Goal: Transaction & Acquisition: Purchase product/service

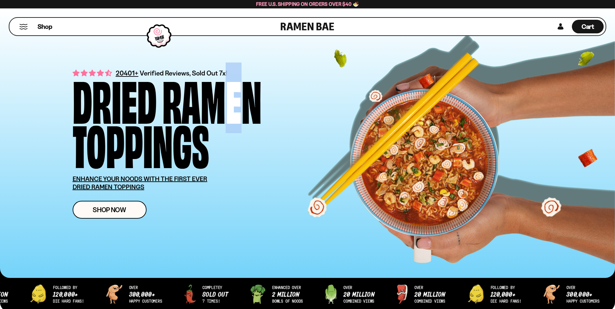
drag, startPoint x: 215, startPoint y: 78, endPoint x: 248, endPoint y: 103, distance: 40.5
click at [248, 103] on div "Ramen" at bounding box center [212, 99] width 99 height 44
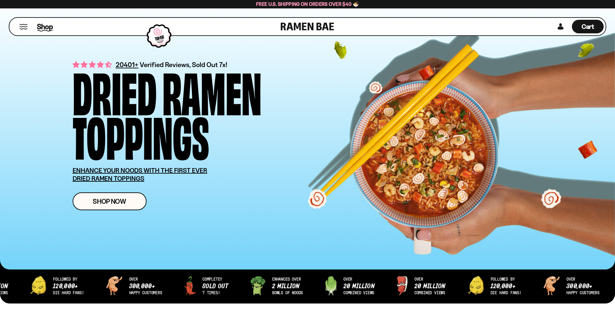
click at [52, 28] on span "Shop" at bounding box center [45, 27] width 16 height 10
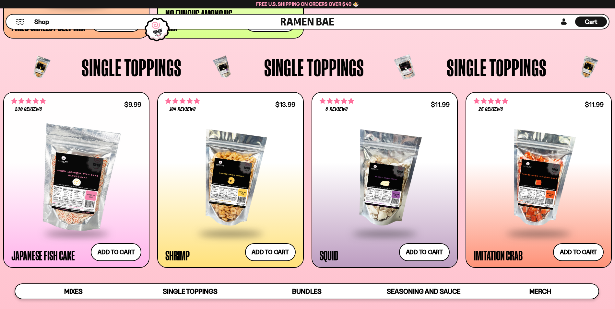
scroll to position [649, 0]
